Goal: Download file/media

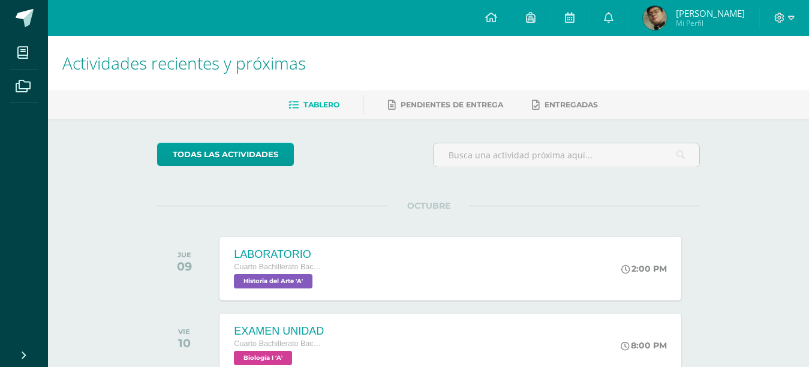
click at [418, 224] on div "OCTUBRE JUE 09 LABORATORIO Cuarto Bachillerato Bachillerato en CCLL con Orienta…" at bounding box center [428, 254] width 542 height 97
click at [404, 246] on div "LABORATORIO Cuarto Bachillerato Bachillerato en CCLL con Orientación en Diseño …" at bounding box center [451, 268] width 466 height 64
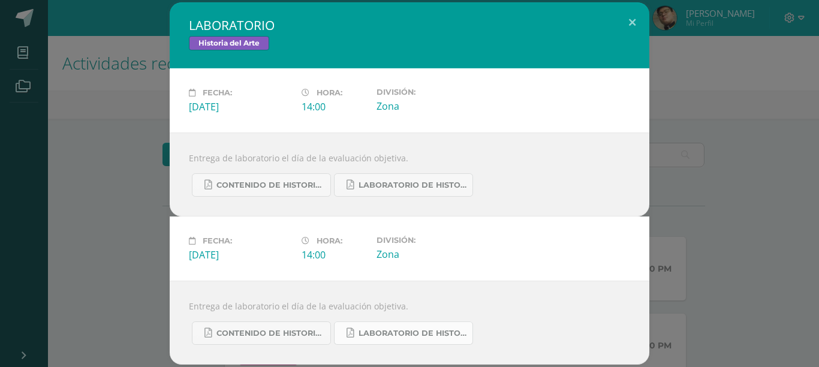
click at [417, 339] on link "LABORATORIO DE HISTORIA DEL ARTE.pdf" at bounding box center [403, 332] width 139 height 23
click at [631, 15] on button at bounding box center [632, 22] width 34 height 41
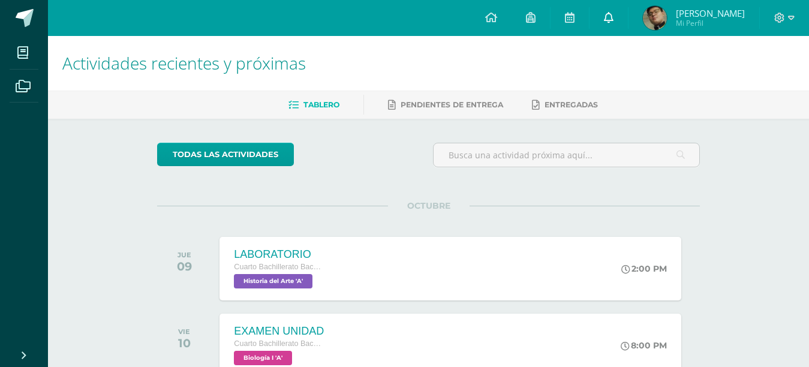
click at [628, 14] on link at bounding box center [608, 18] width 38 height 36
click at [613, 18] on icon at bounding box center [609, 17] width 10 height 11
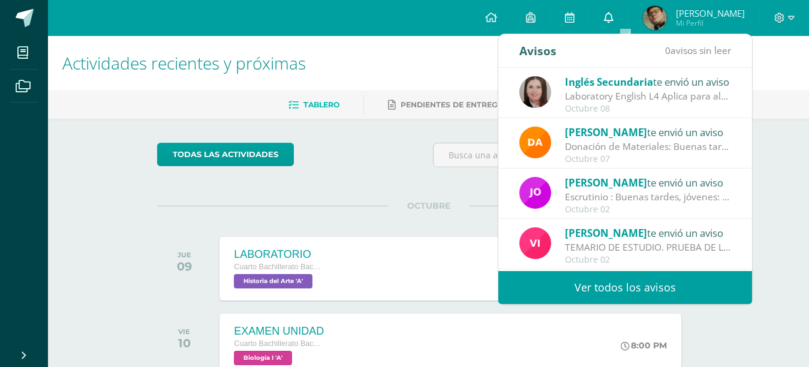
click at [613, 18] on icon at bounding box center [609, 17] width 10 height 11
click at [595, 85] on span "Inglés Secundaria" at bounding box center [609, 82] width 88 height 14
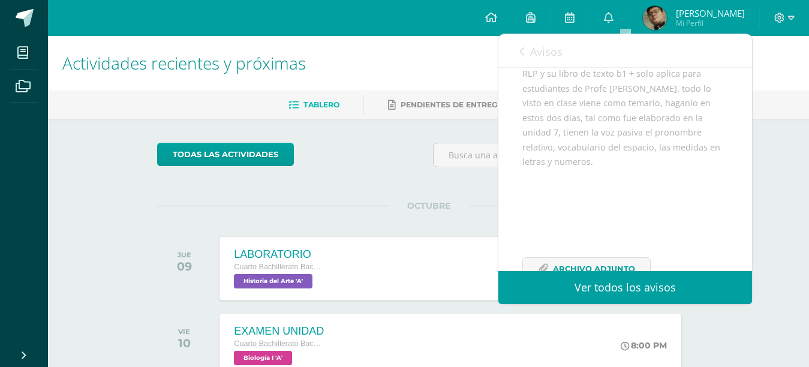
scroll to position [195, 0]
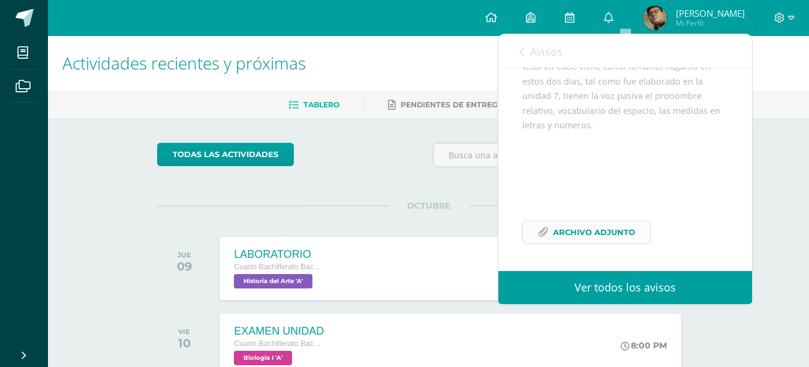
click at [547, 234] on icon at bounding box center [543, 232] width 10 height 10
